Goal: Transaction & Acquisition: Purchase product/service

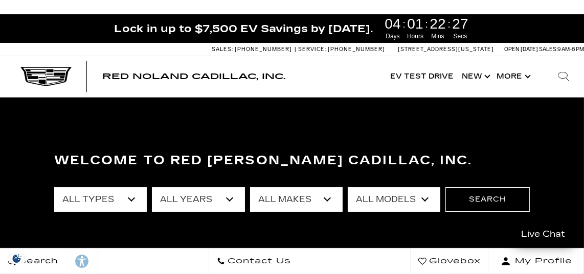
drag, startPoint x: 0, startPoint y: 0, endPoint x: 132, endPoint y: 198, distance: 238.1
click at [132, 198] on select "All Types New Used Certified Used Demo" at bounding box center [100, 200] width 92 height 25
click at [128, 199] on select "All Types New Used Certified Used Demo" at bounding box center [100, 200] width 92 height 25
click at [130, 199] on select "All Types New Used Certified Used Demo" at bounding box center [100, 200] width 92 height 25
select select "New"
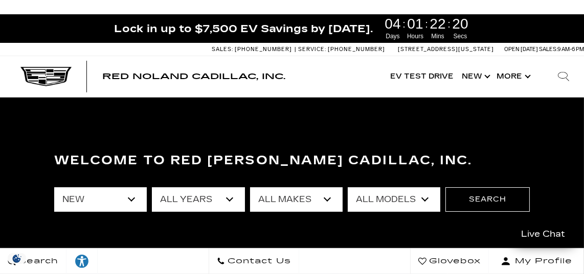
click at [54, 188] on select "All Types New Used Certified Used Demo" at bounding box center [100, 200] width 92 height 25
click at [229, 198] on select "All Years 2026 2025 2024" at bounding box center [198, 200] width 92 height 25
select select "2026"
click at [152, 188] on select "All Years 2026 2025 2024" at bounding box center [198, 200] width 92 height 25
click at [327, 198] on select "All Makes Cadillac" at bounding box center [296, 200] width 92 height 25
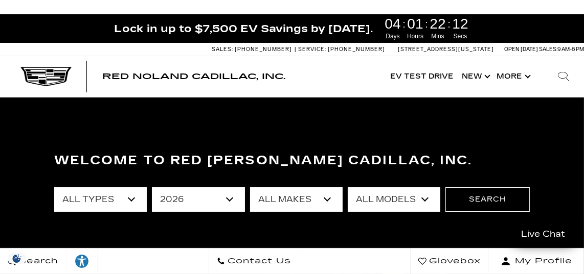
select select "Cadillac"
click at [250, 188] on select "All Makes Cadillac" at bounding box center [296, 200] width 92 height 25
click at [426, 200] on select "All Models CT5-V Escalade Escalade ESV ESCALADE IQ ESCALADE IQL LYRIQ VISTIQ" at bounding box center [393, 200] width 92 height 25
click at [490, 150] on div "Welcome to Red Noland Cadillac, Inc." at bounding box center [291, 163] width 491 height 33
click at [426, 200] on select "All Models CT5-V Escalade Escalade ESV ESCALADE IQ ESCALADE IQL LYRIQ VISTIQ" at bounding box center [393, 200] width 92 height 25
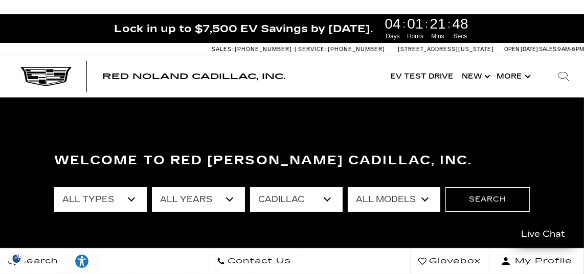
click at [481, 134] on section "Welcome to Red Noland Cadillac, Inc. All Types New All Years 2026 All Makes Cad…" at bounding box center [292, 223] width 584 height 251
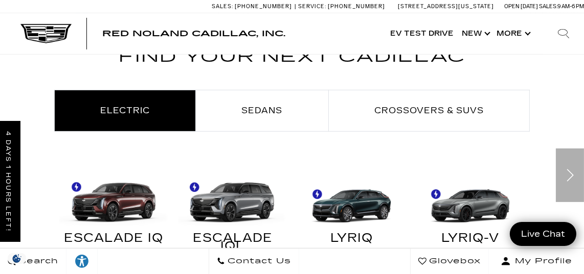
scroll to position [503, 0]
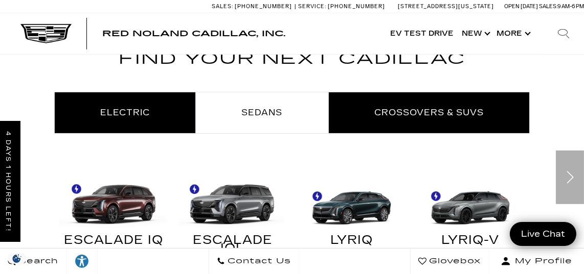
click at [426, 110] on span "Crossovers & SUVs" at bounding box center [428, 113] width 109 height 10
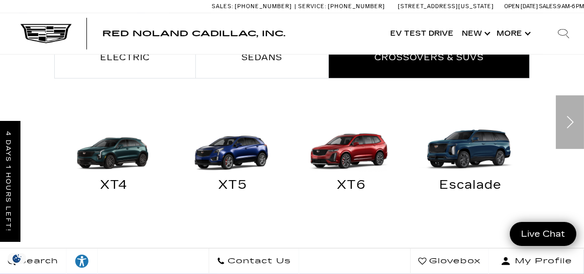
scroll to position [556, 0]
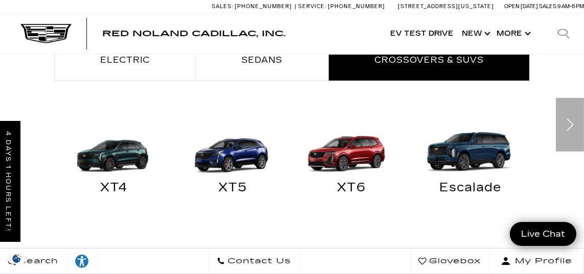
click at [354, 152] on img "Crossovers & SUVs" at bounding box center [348, 148] width 109 height 54
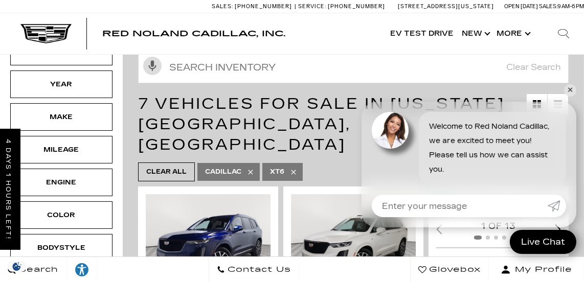
scroll to position [158, 0]
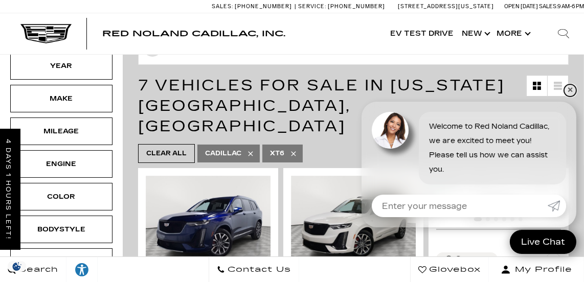
click at [568, 88] on link "✕" at bounding box center [570, 90] width 12 height 12
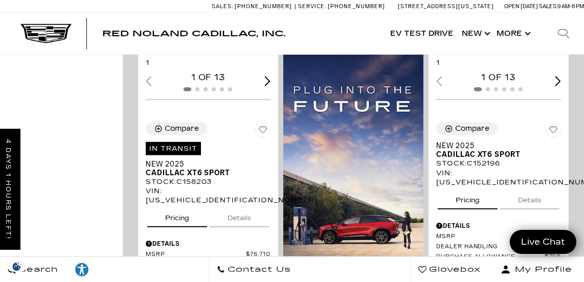
scroll to position [1168, 0]
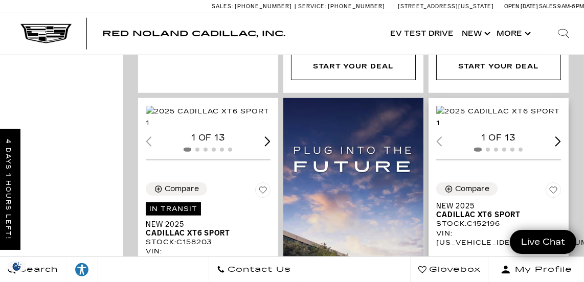
click at [487, 106] on img "1 / 2" at bounding box center [499, 117] width 127 height 22
